Goal: Book appointment/travel/reservation

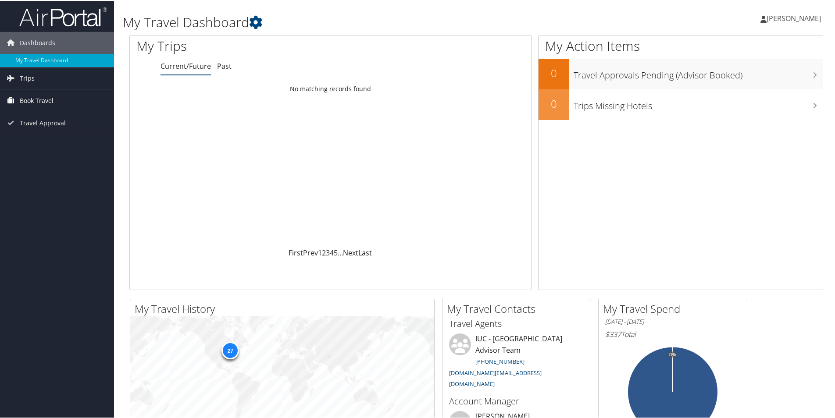
click at [37, 99] on span "Book Travel" at bounding box center [37, 100] width 34 height 22
click at [37, 98] on span "Book Travel" at bounding box center [37, 100] width 34 height 22
click at [38, 98] on span "Book Travel" at bounding box center [37, 100] width 34 height 22
click at [38, 113] on link "Agent Booking Request" at bounding box center [57, 117] width 114 height 13
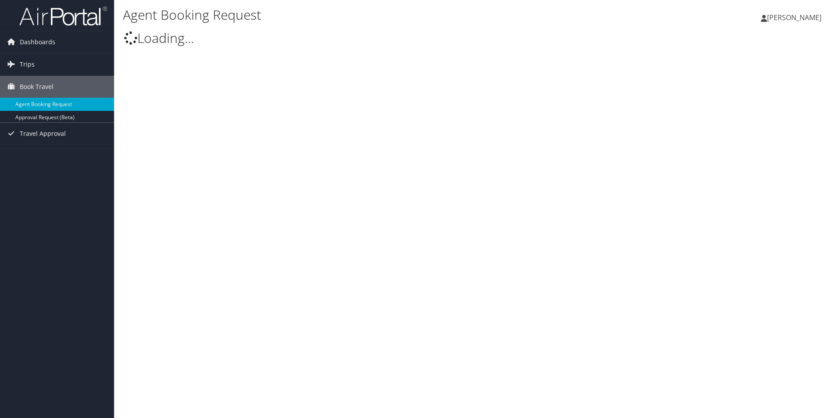
select select "university.travel@cbtravel.com"
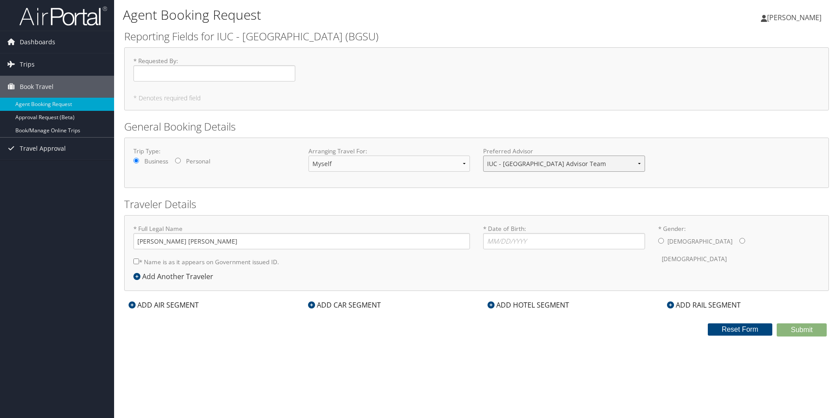
click at [638, 164] on select "IUC - Bowling Green State University Advisor Team" at bounding box center [564, 164] width 162 height 16
click at [690, 155] on div "Trip Type: Business Personal Arranging Travel For: Myself Another Traveler Gues…" at bounding box center [476, 163] width 699 height 32
click at [179, 73] on input "* Requested By : Required" at bounding box center [214, 73] width 162 height 16
click at [508, 240] on input "* Date of Birth: Invalid Date" at bounding box center [564, 241] width 162 height 16
type input "11"
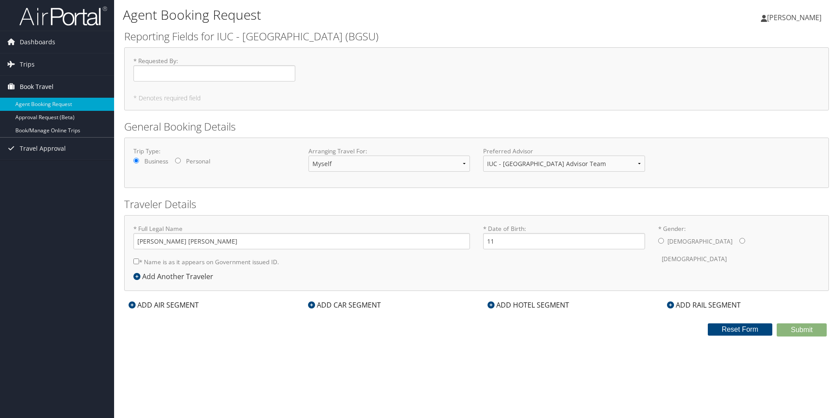
click at [33, 84] on span "Book Travel" at bounding box center [37, 87] width 34 height 22
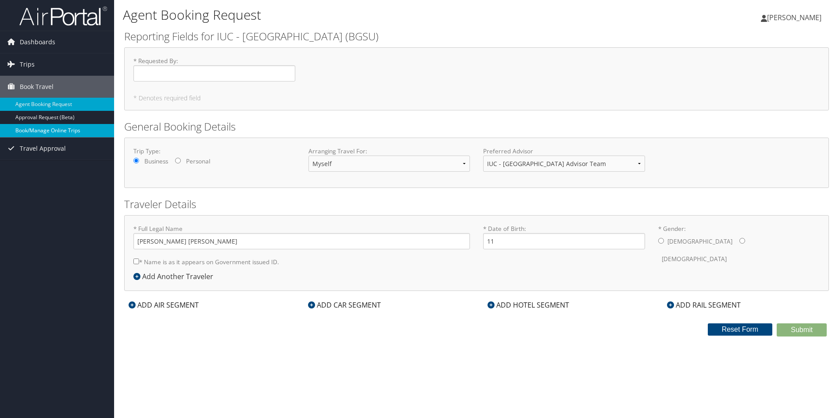
click at [45, 128] on link "Book/Manage Online Trips" at bounding box center [57, 130] width 114 height 13
